Goal: Navigation & Orientation: Find specific page/section

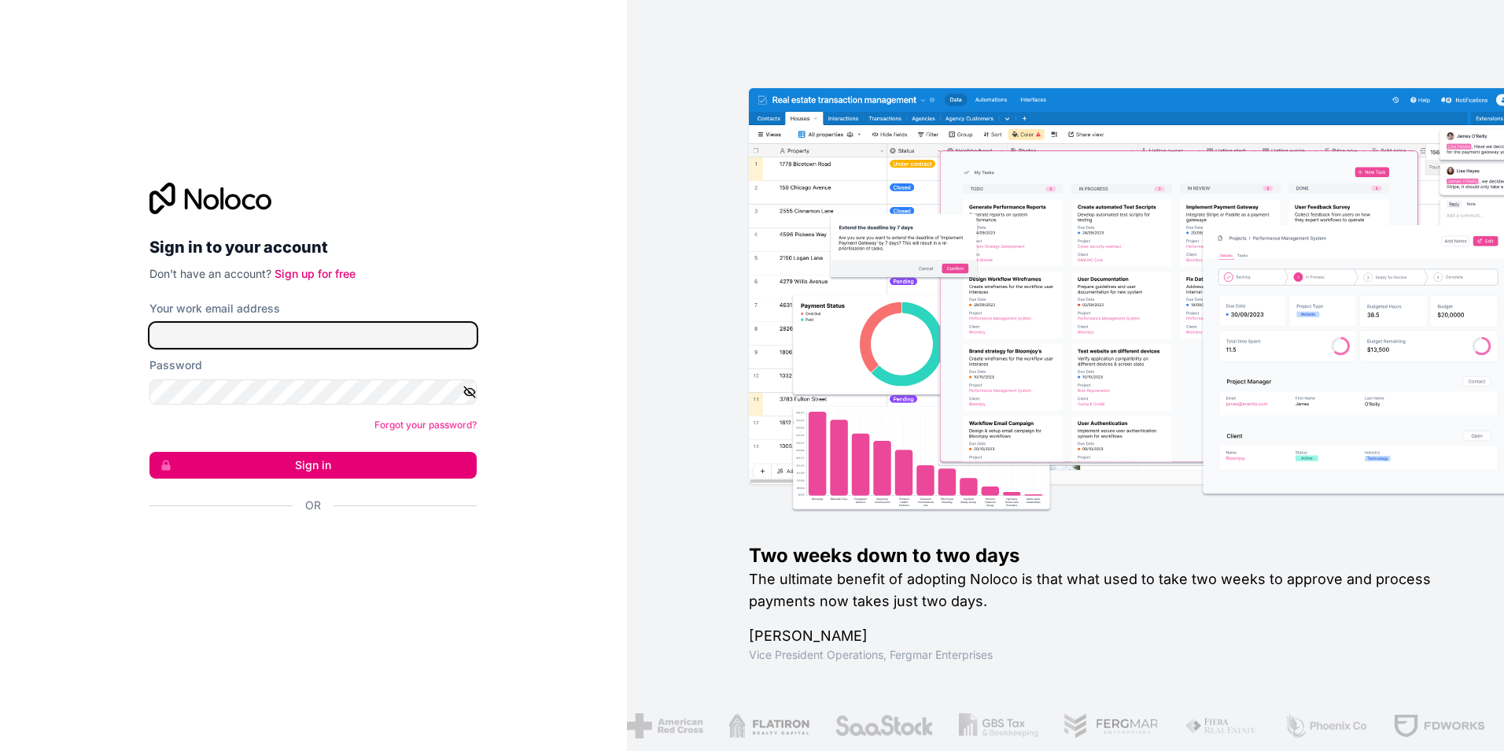
type input "[PERSON_NAME][EMAIL_ADDRESS][DOMAIN_NAME]"
click at [470, 393] on icon "button" at bounding box center [470, 392] width 2 height 2
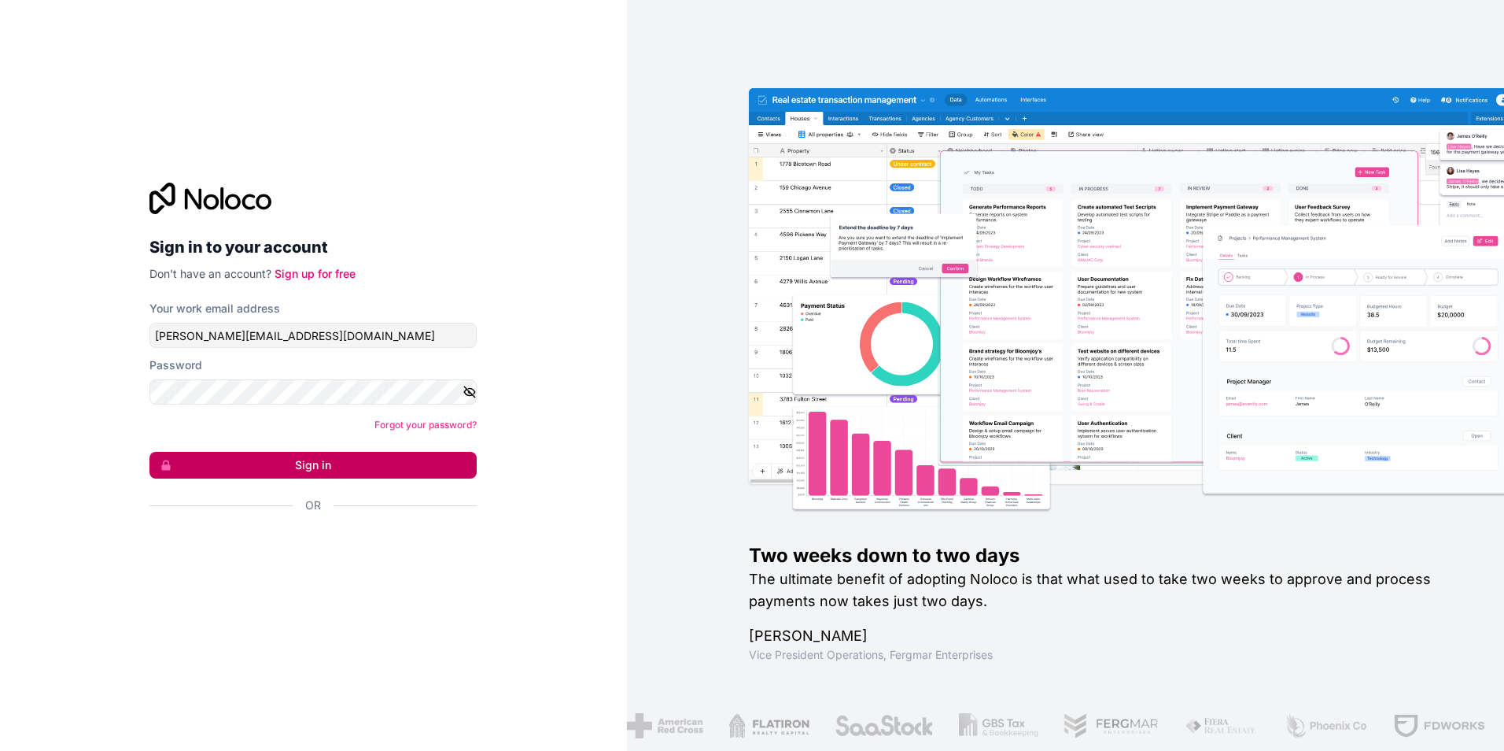
click at [397, 460] on button "Sign in" at bounding box center [312, 465] width 327 height 27
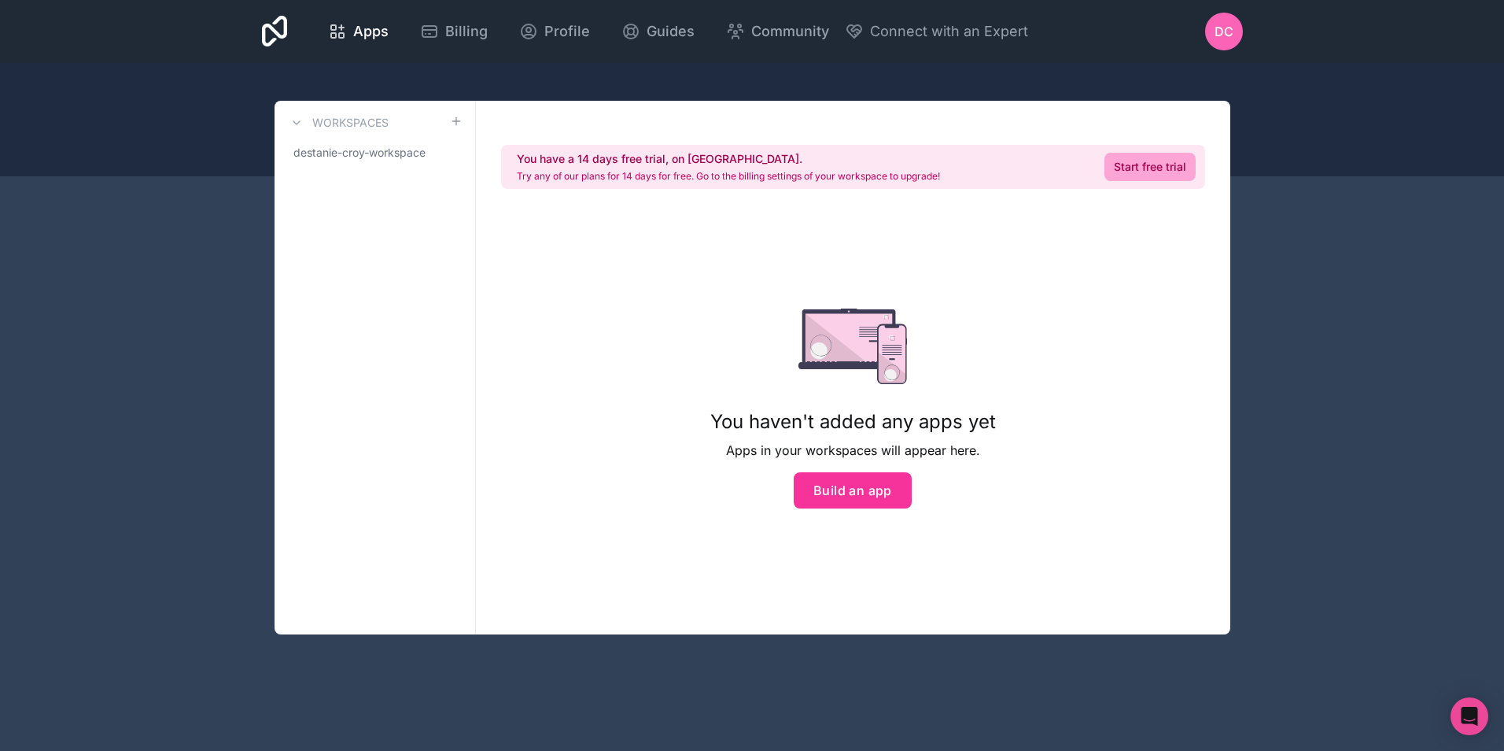
click at [1296, 127] on div at bounding box center [752, 119] width 1504 height 113
click at [358, 156] on span "destanie-croy-workspace" at bounding box center [359, 153] width 132 height 16
click at [353, 120] on h3 "Workspaces" at bounding box center [350, 123] width 76 height 16
click at [350, 149] on span "destanie-croy-workspace" at bounding box center [359, 153] width 132 height 16
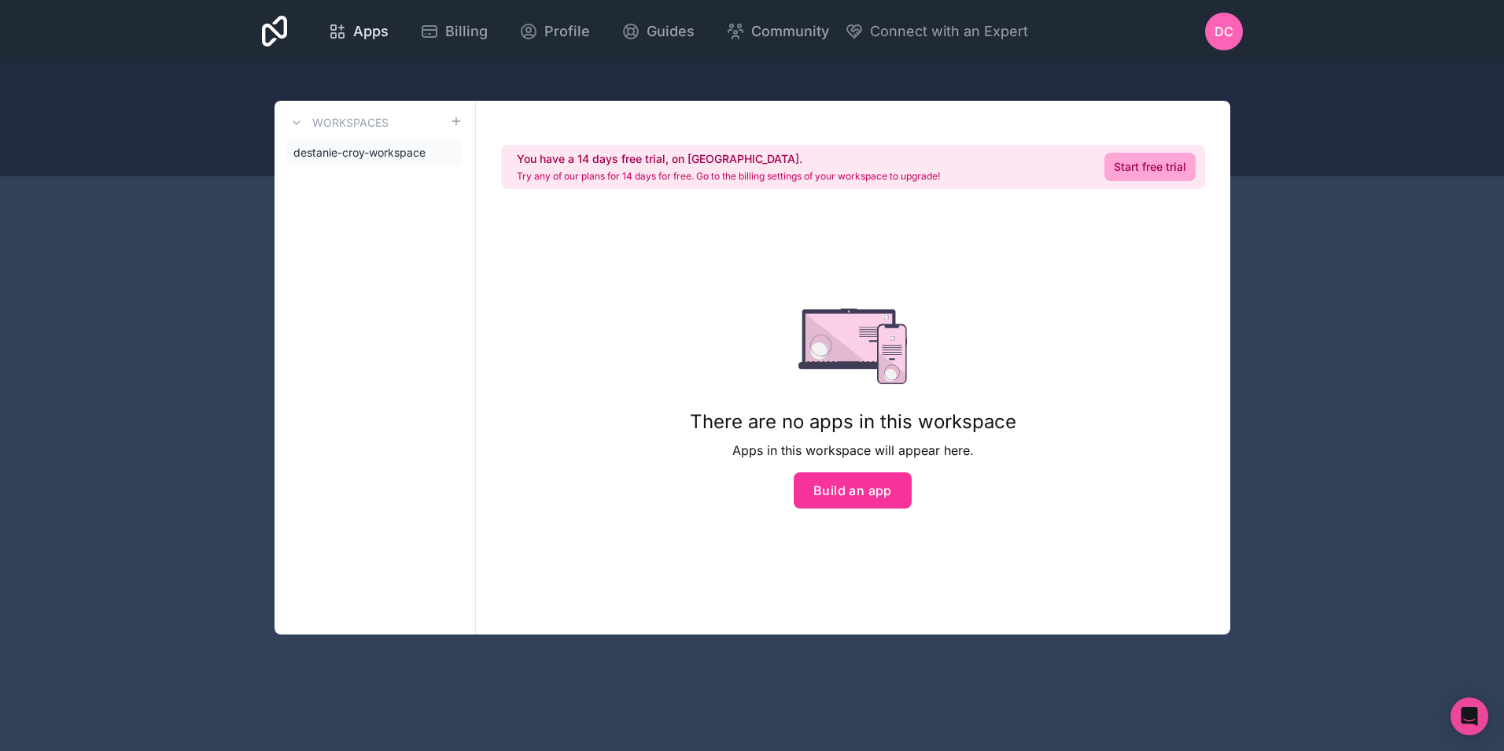
click at [376, 38] on span "Apps" at bounding box center [370, 31] width 35 height 22
click at [1391, 136] on div at bounding box center [752, 119] width 1504 height 113
